Goal: Find specific fact: Find contact information

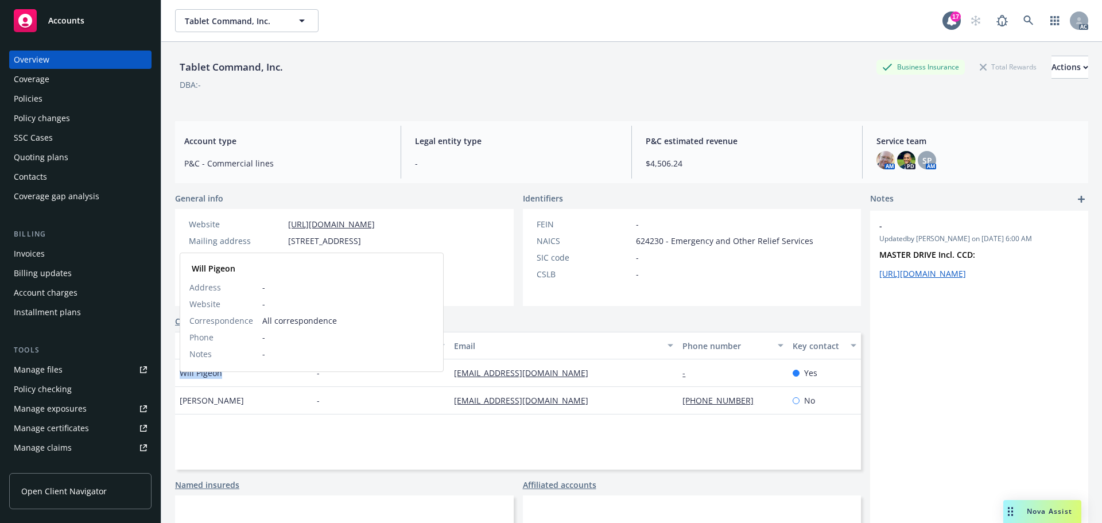
drag, startPoint x: 228, startPoint y: 390, endPoint x: 352, endPoint y: 384, distance: 123.6
click at [184, 386] on div "Will Pigeon [PERSON_NAME] Address - Website - Correspondence All correspondence…" at bounding box center [243, 373] width 137 height 28
copy span "ill Pigeon"
click at [183, 379] on span "Will Pigeon" at bounding box center [201, 373] width 42 height 12
drag, startPoint x: 183, startPoint y: 388, endPoint x: 235, endPoint y: 388, distance: 52.2
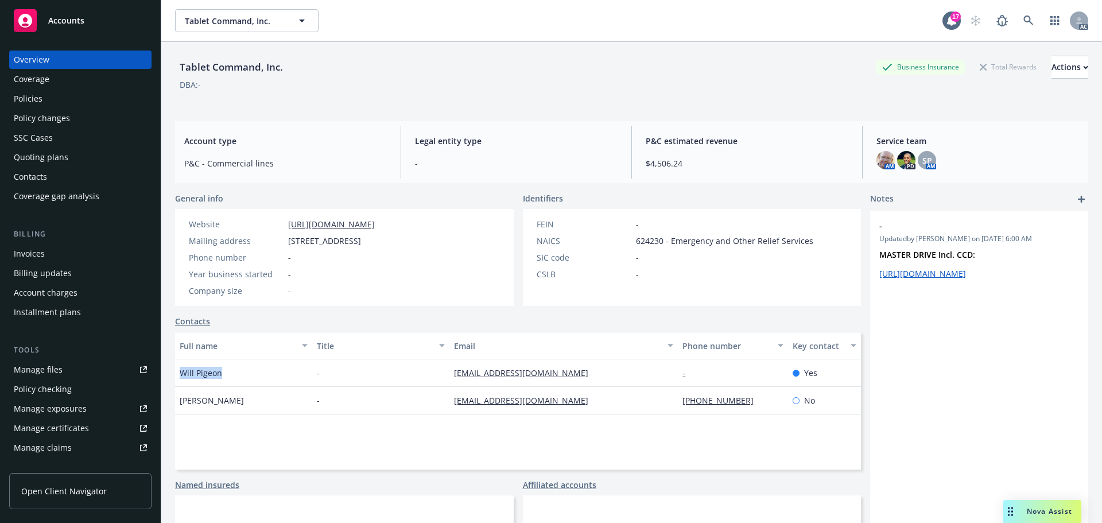
click at [235, 387] on div "Will Pigeon" at bounding box center [243, 373] width 137 height 28
copy span "Will Pigeon"
click at [287, 320] on div "General info Website [URL][DOMAIN_NAME] Mailing address [STREET_ADDRESS] Phone …" at bounding box center [518, 396] width 686 height 408
drag, startPoint x: 231, startPoint y: 383, endPoint x: 177, endPoint y: 386, distance: 53.5
click at [177, 386] on div "Will Pigeon" at bounding box center [243, 373] width 137 height 28
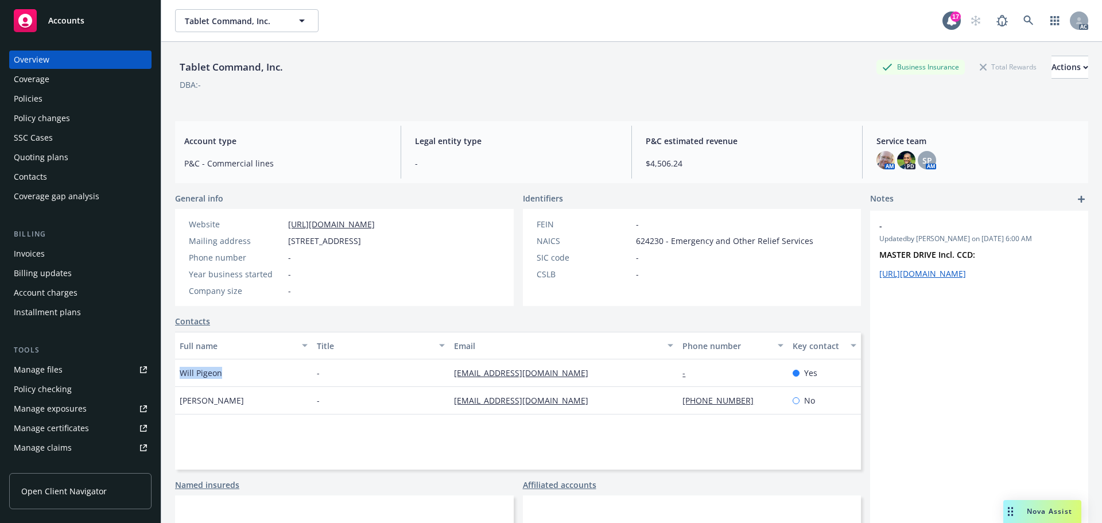
copy span "Will Pigeon"
